Goal: Task Accomplishment & Management: Use online tool/utility

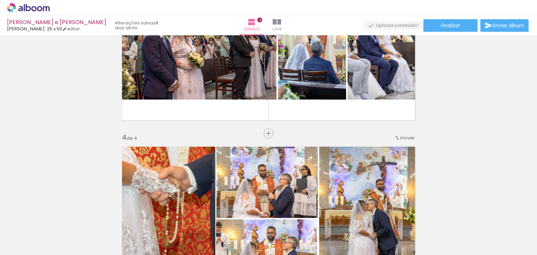
scroll to position [357, 0]
